Goal: Information Seeking & Learning: Learn about a topic

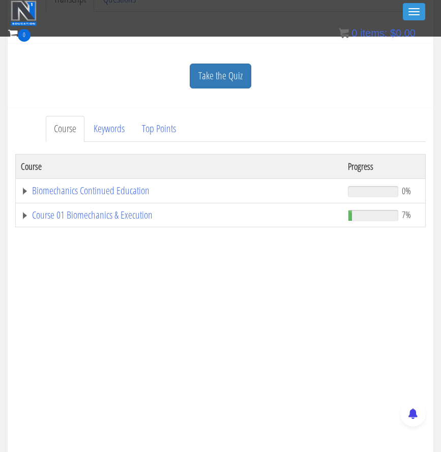
scroll to position [309, 0]
click at [76, 219] on link "Course 01 Biomechanics & Execution" at bounding box center [179, 216] width 317 height 10
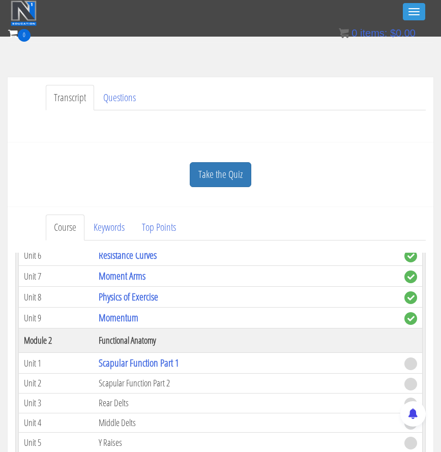
scroll to position [213, 0]
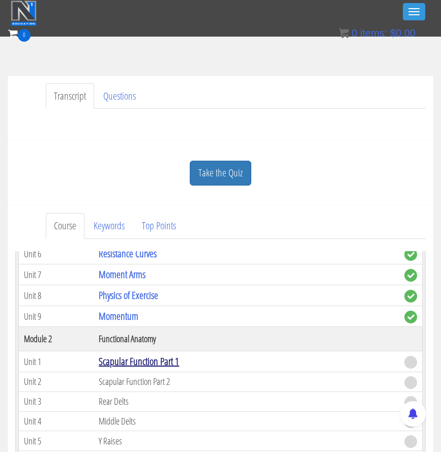
click at [137, 368] on link "Scapular Function Part 1" at bounding box center [139, 362] width 80 height 14
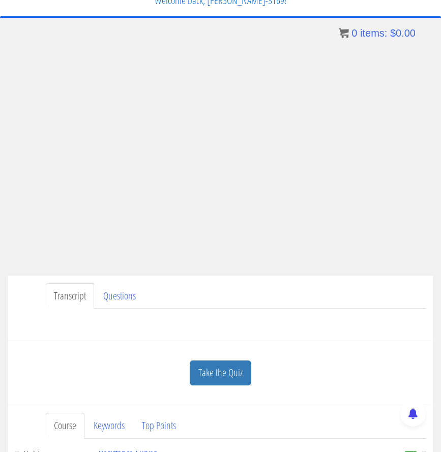
scroll to position [0, 0]
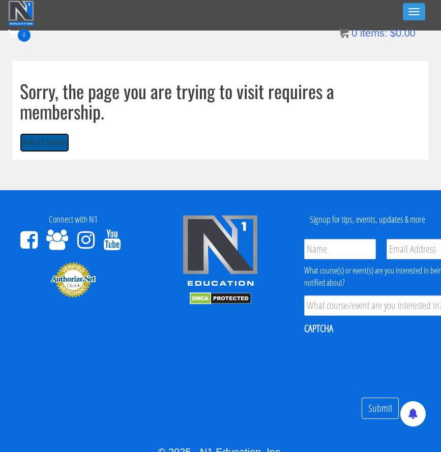
click at [44, 142] on button "Return Home" at bounding box center [44, 142] width 49 height 19
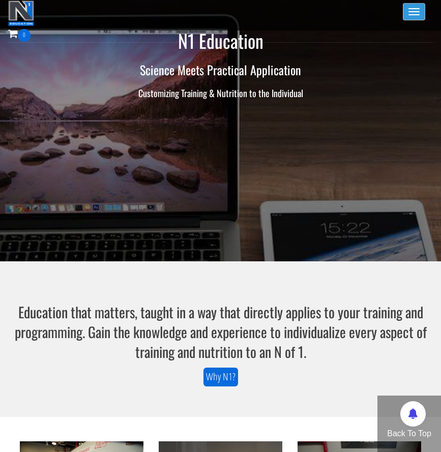
click at [407, 12] on button "Toggle navigation" at bounding box center [414, 11] width 22 height 17
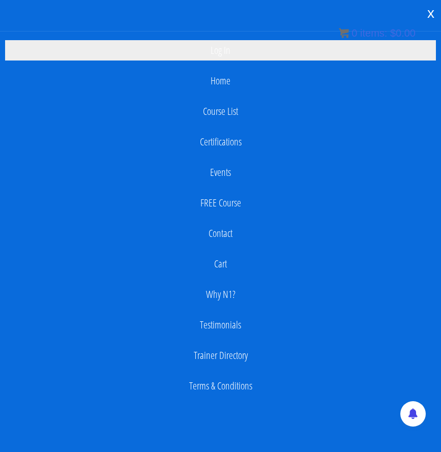
click at [240, 50] on link "Log In" at bounding box center [220, 50] width 431 height 20
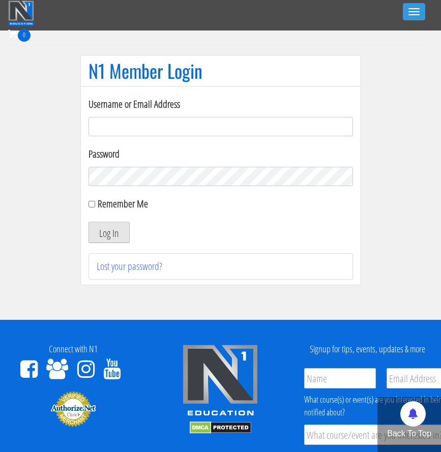
type input "jeremiah@bairfit.com"
click at [117, 237] on button "Log In" at bounding box center [108, 232] width 41 height 21
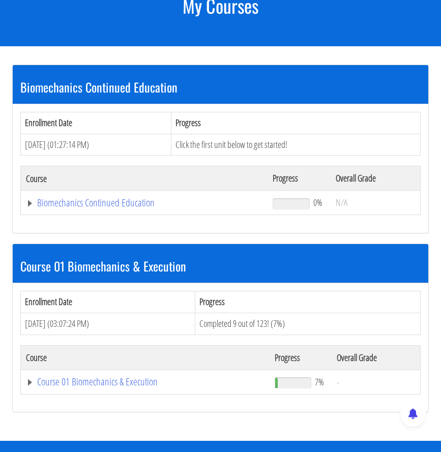
scroll to position [133, 0]
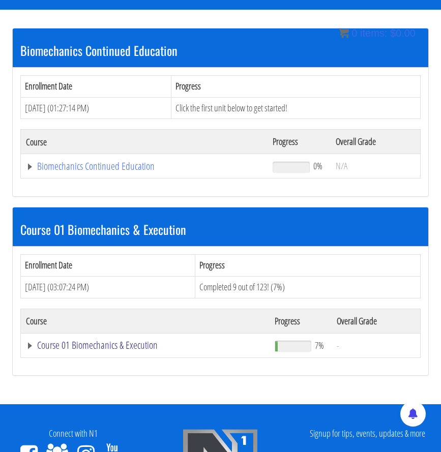
click at [84, 348] on link "Course 01 Biomechanics & Execution" at bounding box center [145, 345] width 239 height 10
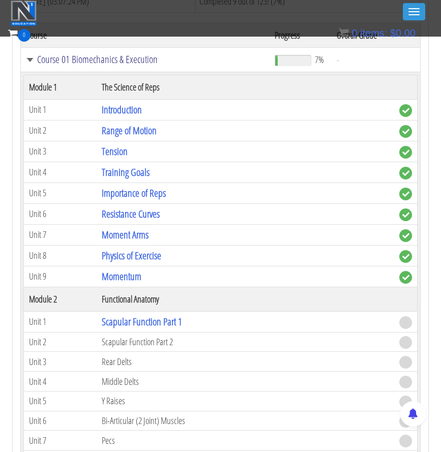
scroll to position [391, 0]
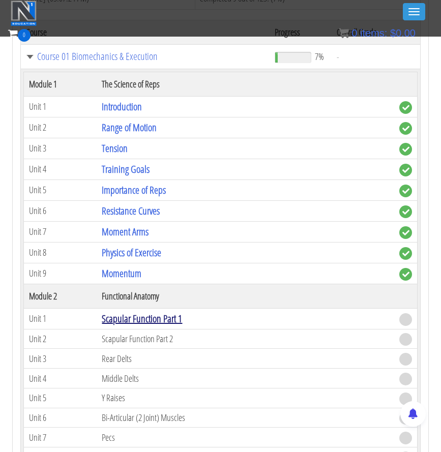
click at [143, 322] on link "Scapular Function Part 1" at bounding box center [142, 319] width 80 height 14
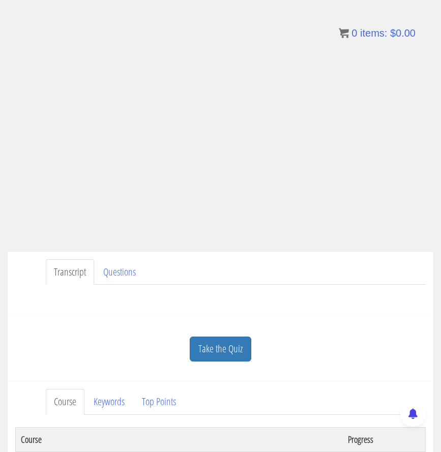
scroll to position [86, 0]
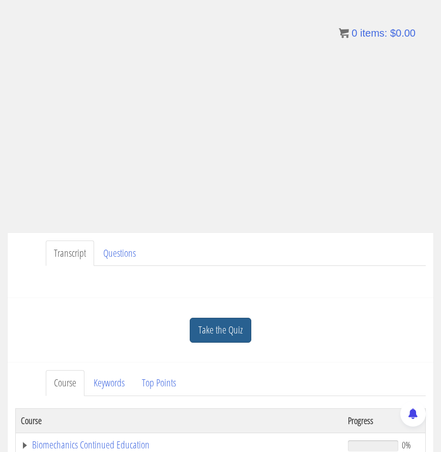
click at [219, 333] on link "Take the Quiz" at bounding box center [221, 330] width 62 height 25
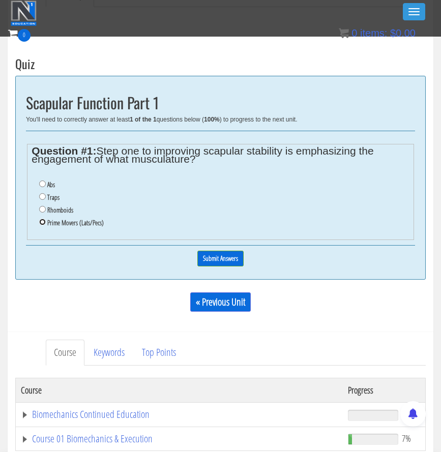
click at [41, 223] on input "Prime Movers (Lats/Pecs)" at bounding box center [42, 222] width 7 height 7
radio input "true"
click at [218, 256] on input "Submit Answers" at bounding box center [220, 259] width 46 height 16
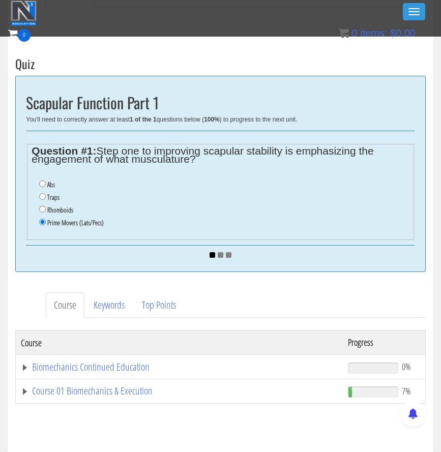
scroll to position [267, 0]
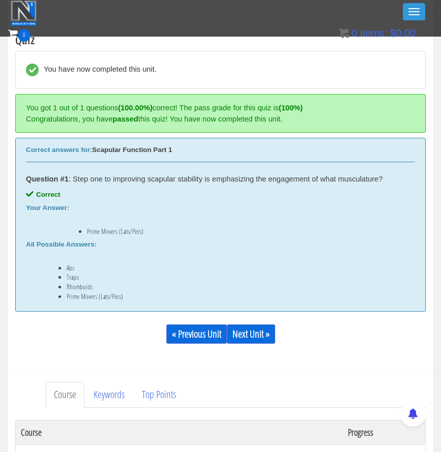
scroll to position [438, 0]
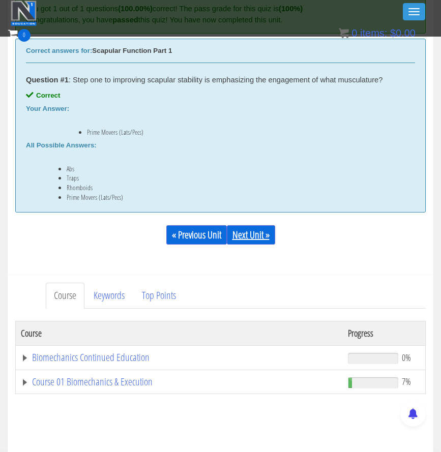
click at [240, 232] on link "Next Unit »" at bounding box center [251, 234] width 48 height 19
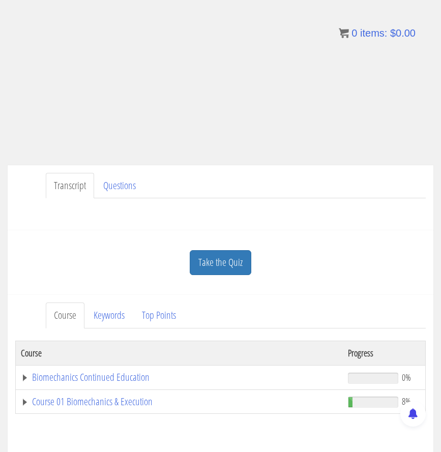
scroll to position [190, 0]
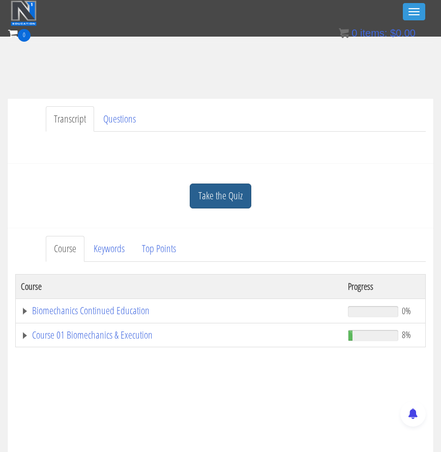
click at [223, 200] on link "Take the Quiz" at bounding box center [221, 196] width 62 height 25
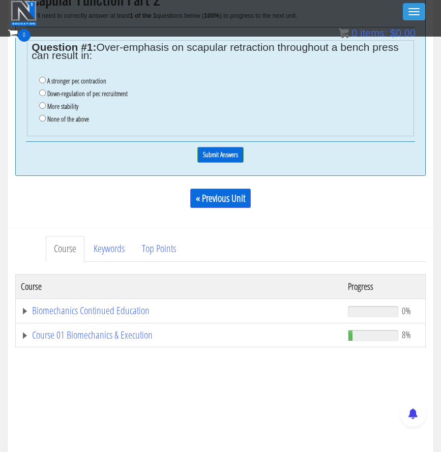
scroll to position [397, 0]
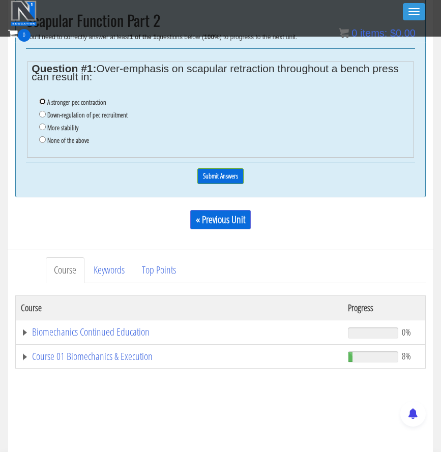
click at [42, 100] on input "A stronger pec contraction" at bounding box center [42, 101] width 7 height 7
radio input "true"
click at [230, 171] on input "Submit Answers" at bounding box center [220, 176] width 46 height 16
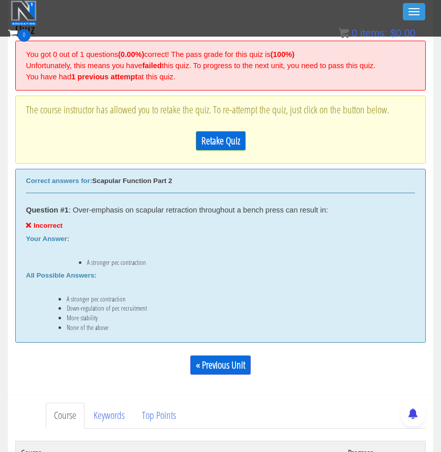
scroll to position [339, 0]
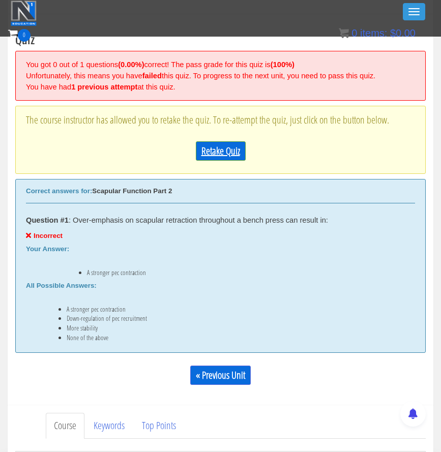
click at [227, 150] on link "Retake Quiz" at bounding box center [221, 150] width 50 height 19
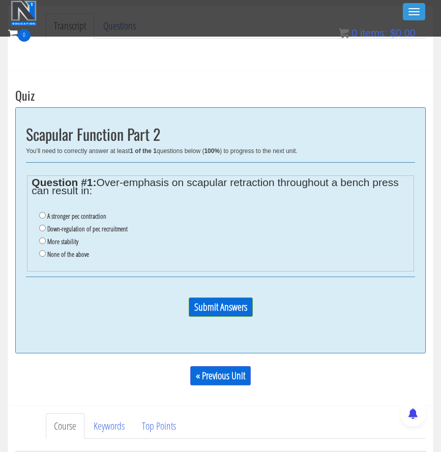
click at [48, 258] on li "None of the above" at bounding box center [224, 254] width 370 height 13
click at [42, 226] on input "Down-regulation of pec recruitment" at bounding box center [42, 228] width 7 height 7
radio input "true"
click at [216, 308] on input "Submit Answers" at bounding box center [221, 307] width 64 height 19
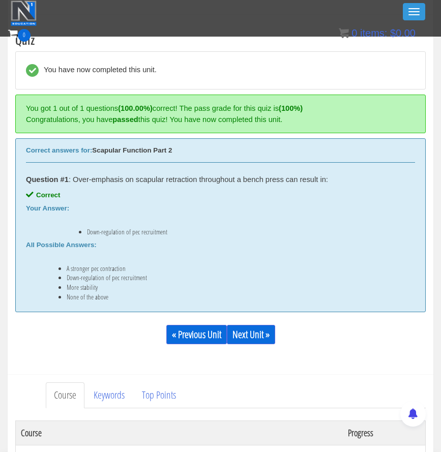
scroll to position [339, 0]
click at [253, 331] on link "Next Unit »" at bounding box center [251, 333] width 48 height 19
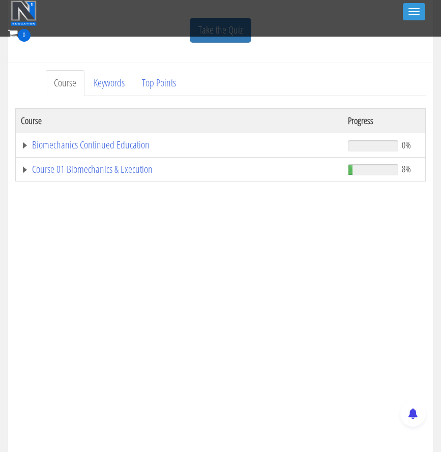
scroll to position [370, 0]
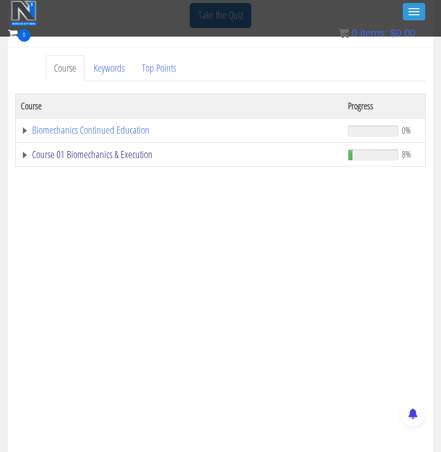
click at [134, 160] on link "Course 01 Biomechanics & Execution" at bounding box center [179, 155] width 317 height 10
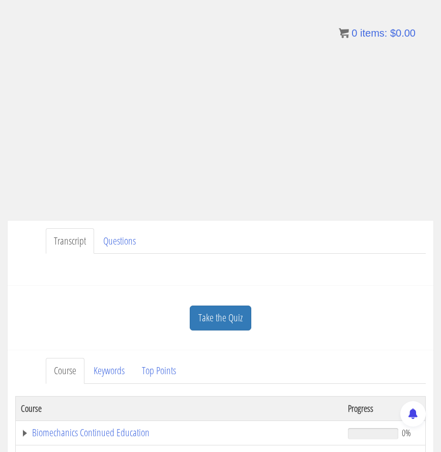
scroll to position [97, 0]
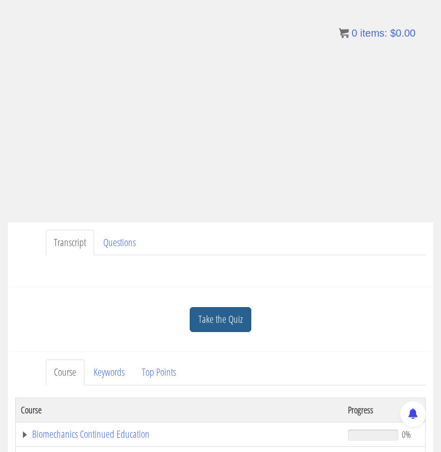
click at [220, 325] on link "Take the Quiz" at bounding box center [221, 319] width 62 height 25
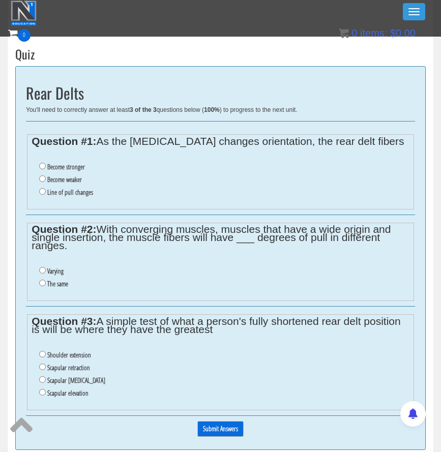
scroll to position [322, 0]
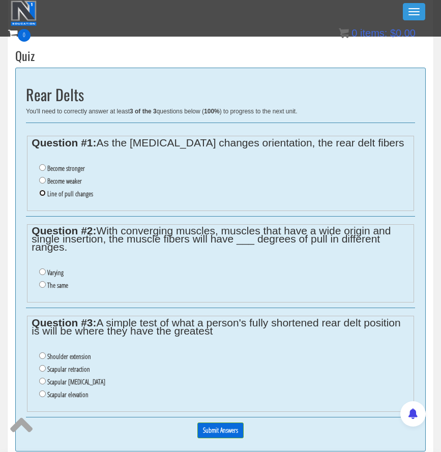
click at [41, 194] on input "Line of pull changes" at bounding box center [42, 193] width 7 height 7
radio input "true"
click at [40, 270] on input "Varying" at bounding box center [42, 272] width 7 height 7
radio input "true"
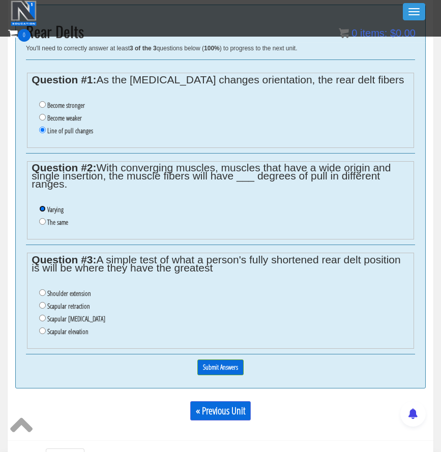
scroll to position [395, 0]
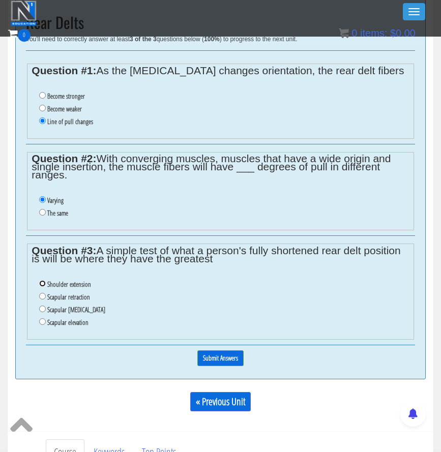
click at [44, 284] on input "Shoulder extension" at bounding box center [42, 283] width 7 height 7
radio input "true"
click at [226, 362] on input "Submit Answers" at bounding box center [220, 358] width 46 height 16
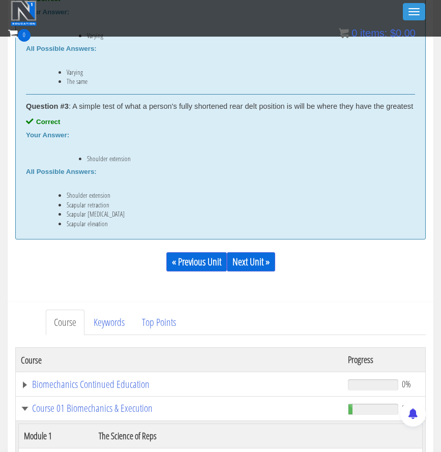
scroll to position [694, 0]
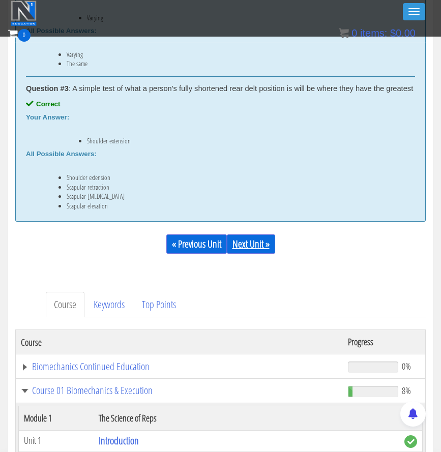
click at [257, 253] on link "Next Unit »" at bounding box center [251, 243] width 48 height 19
